Goal: Find specific page/section: Find specific page/section

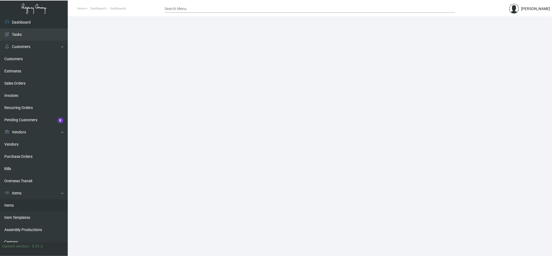
click at [7, 194] on link "Items" at bounding box center [34, 205] width 68 height 12
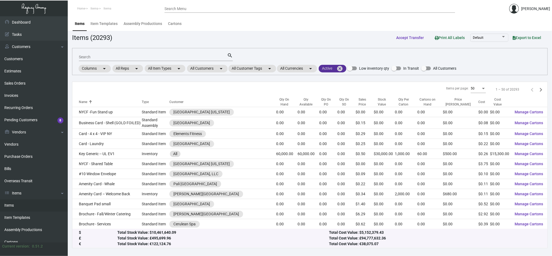
click at [305, 68] on mat-icon "cancel" at bounding box center [340, 68] width 7 height 7
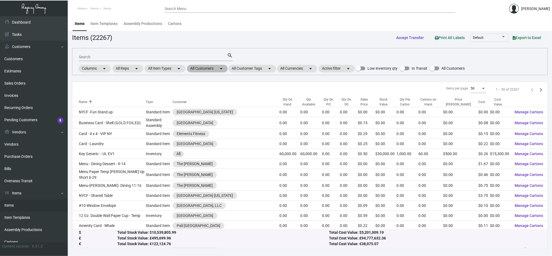
click at [220, 69] on mat-icon "arrow_drop_down" at bounding box center [221, 68] width 7 height 7
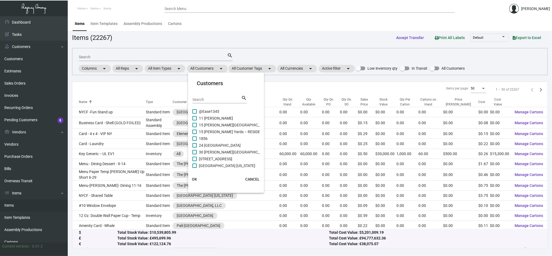
click at [228, 102] on div "Search" at bounding box center [216, 99] width 49 height 8
click at [213, 98] on input "orl" at bounding box center [216, 100] width 49 height 4
type input "orla"
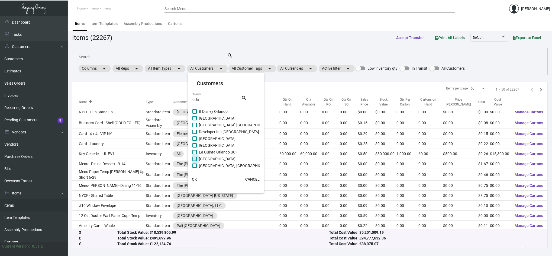
click at [220, 158] on span "[GEOGRAPHIC_DATA]" at bounding box center [217, 159] width 37 height 7
click at [195, 161] on input "[GEOGRAPHIC_DATA]" at bounding box center [194, 161] width 0 height 0
checkbox input "true"
click at [225, 165] on span "[GEOGRAPHIC_DATA] [GEOGRAPHIC_DATA]" at bounding box center [236, 165] width 74 height 7
click at [195, 168] on input "[GEOGRAPHIC_DATA] [GEOGRAPHIC_DATA]" at bounding box center [194, 168] width 0 height 0
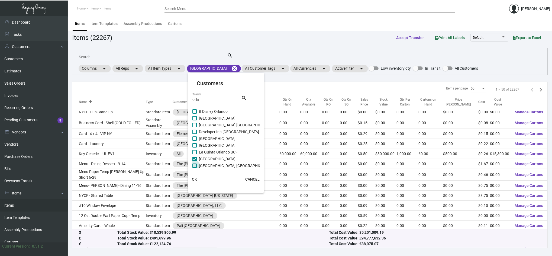
checkbox input "true"
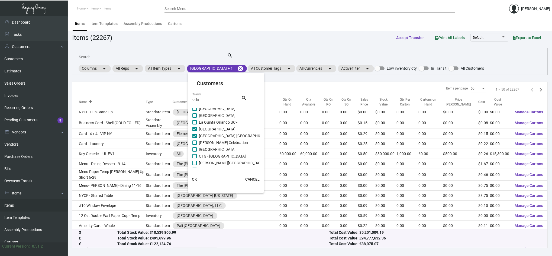
click at [196, 178] on span "OK" at bounding box center [194, 179] width 5 height 4
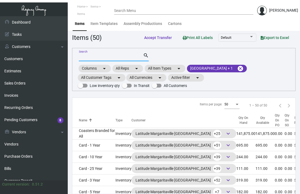
click at [97, 57] on input "Search" at bounding box center [111, 57] width 64 height 4
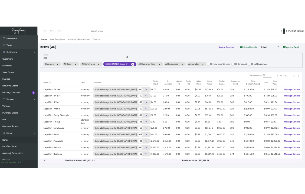
scroll to position [403, 0]
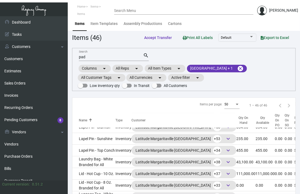
click at [104, 60] on div "pad Search" at bounding box center [111, 57] width 64 height 8
click at [103, 59] on input "pad" at bounding box center [111, 57] width 64 height 4
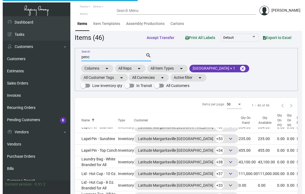
scroll to position [0, 0]
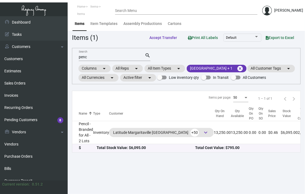
click at [95, 53] on div "penc Search" at bounding box center [112, 57] width 66 height 8
click at [80, 59] on input "penc" at bounding box center [112, 57] width 66 height 4
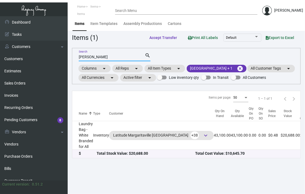
type input "[PERSON_NAME]"
